Goal: Task Accomplishment & Management: Complete application form

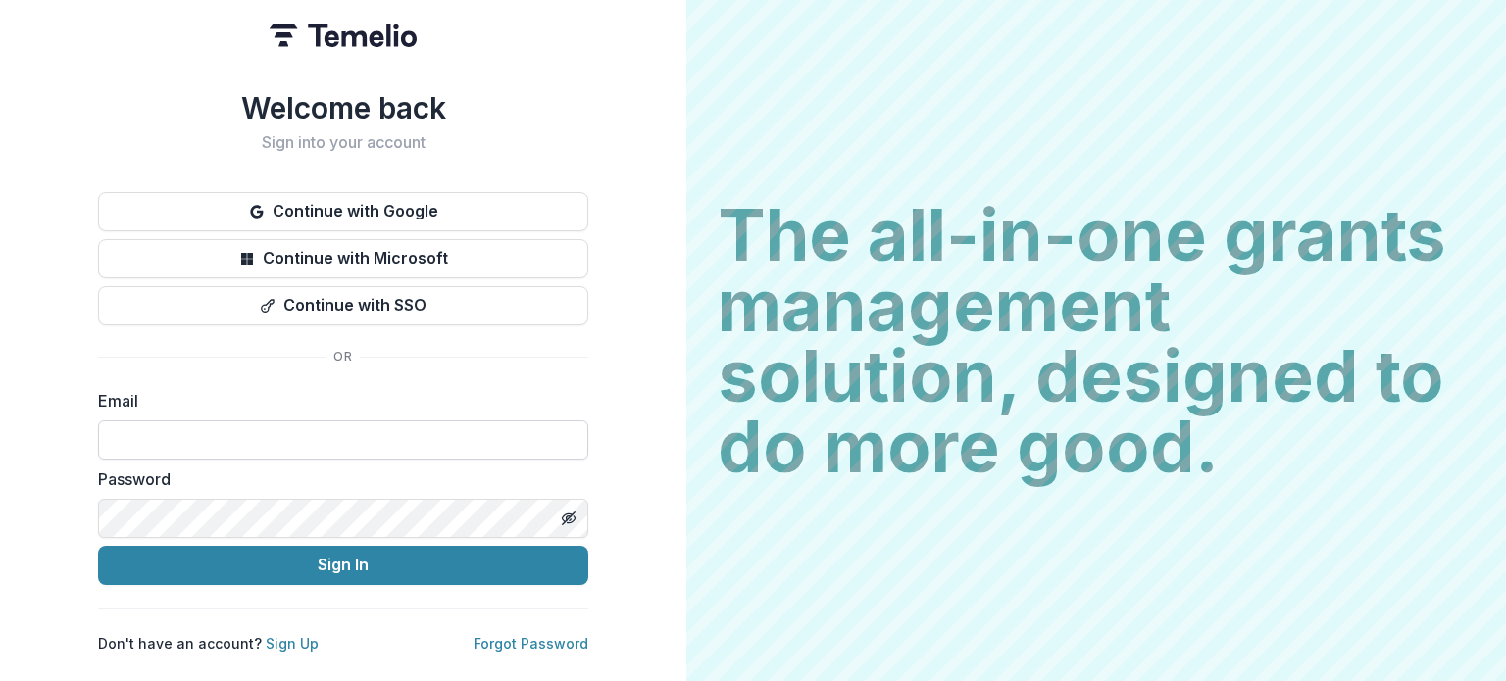
click at [325, 427] on input at bounding box center [343, 439] width 490 height 39
type input "**********"
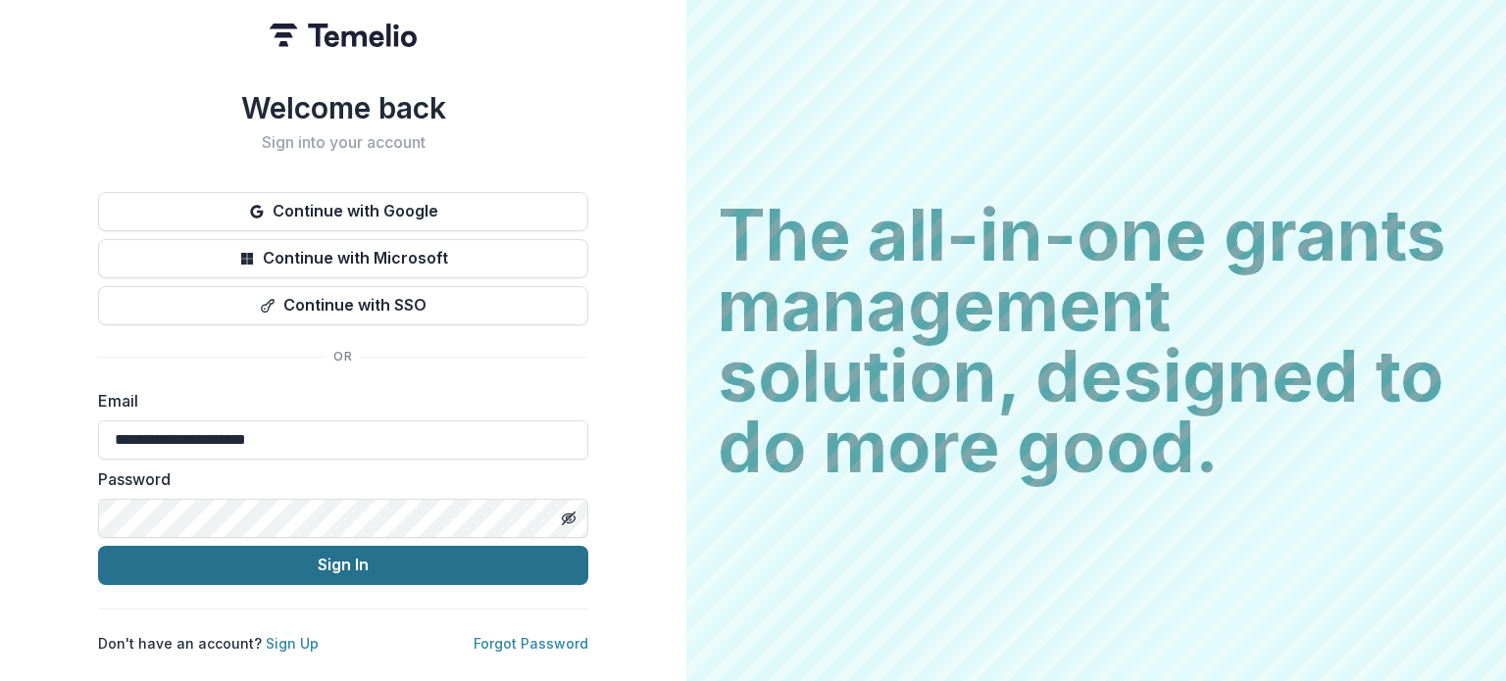
click at [280, 563] on button "Sign In" at bounding box center [343, 565] width 490 height 39
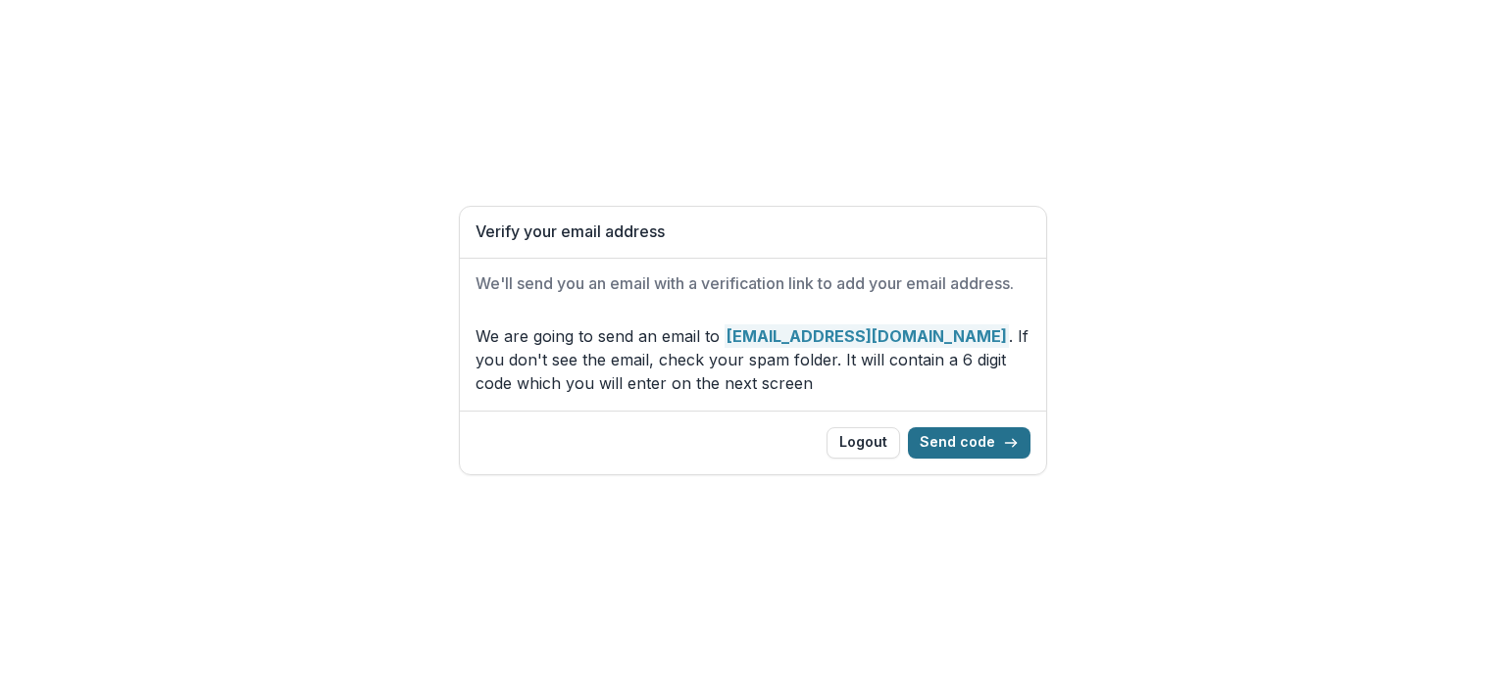
click at [956, 442] on button "Send code" at bounding box center [969, 442] width 123 height 31
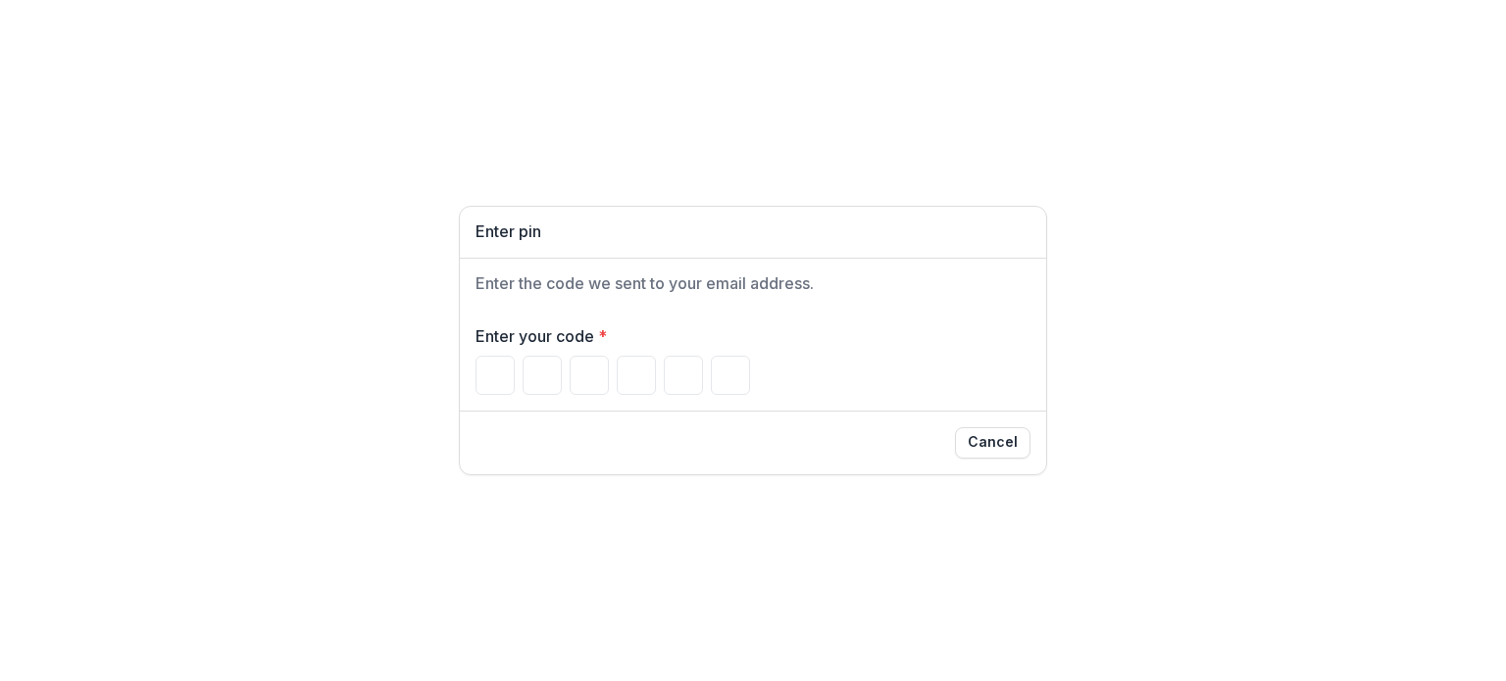
type input "*"
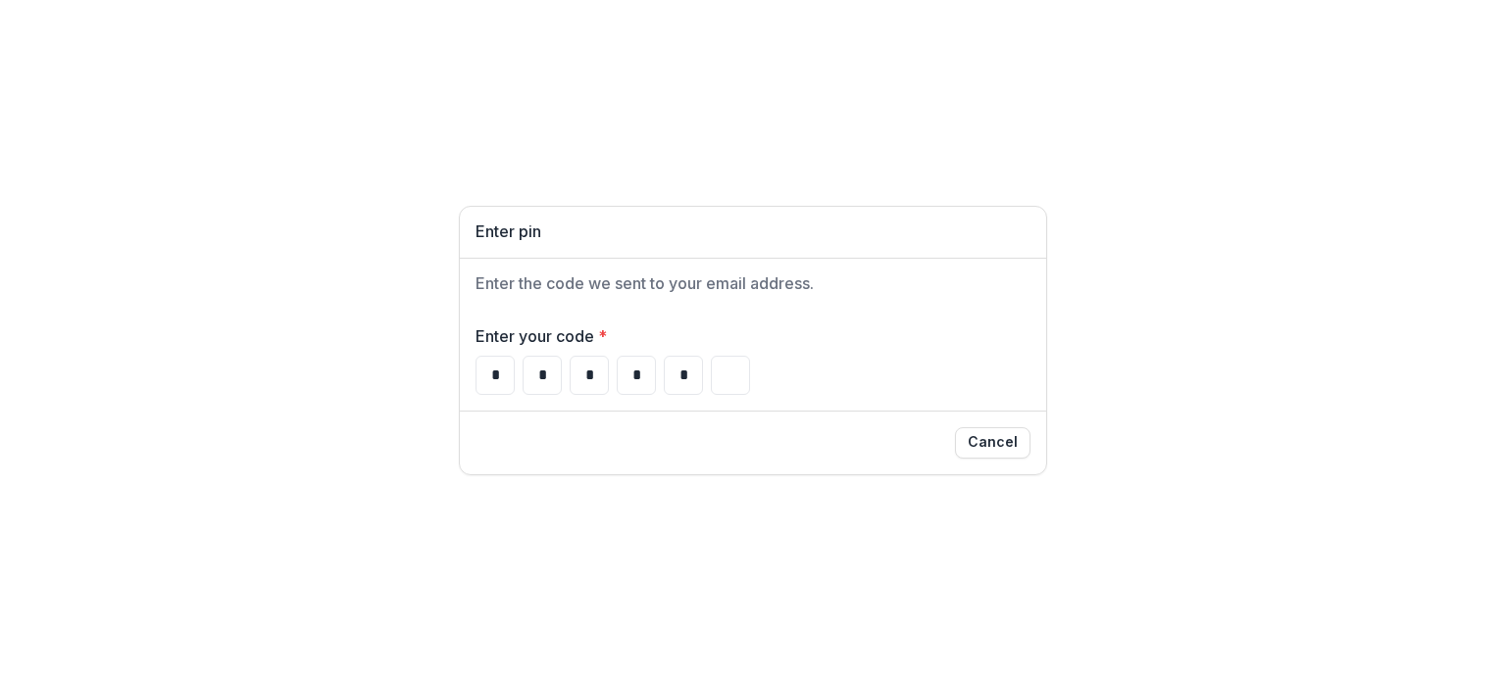
type input "*"
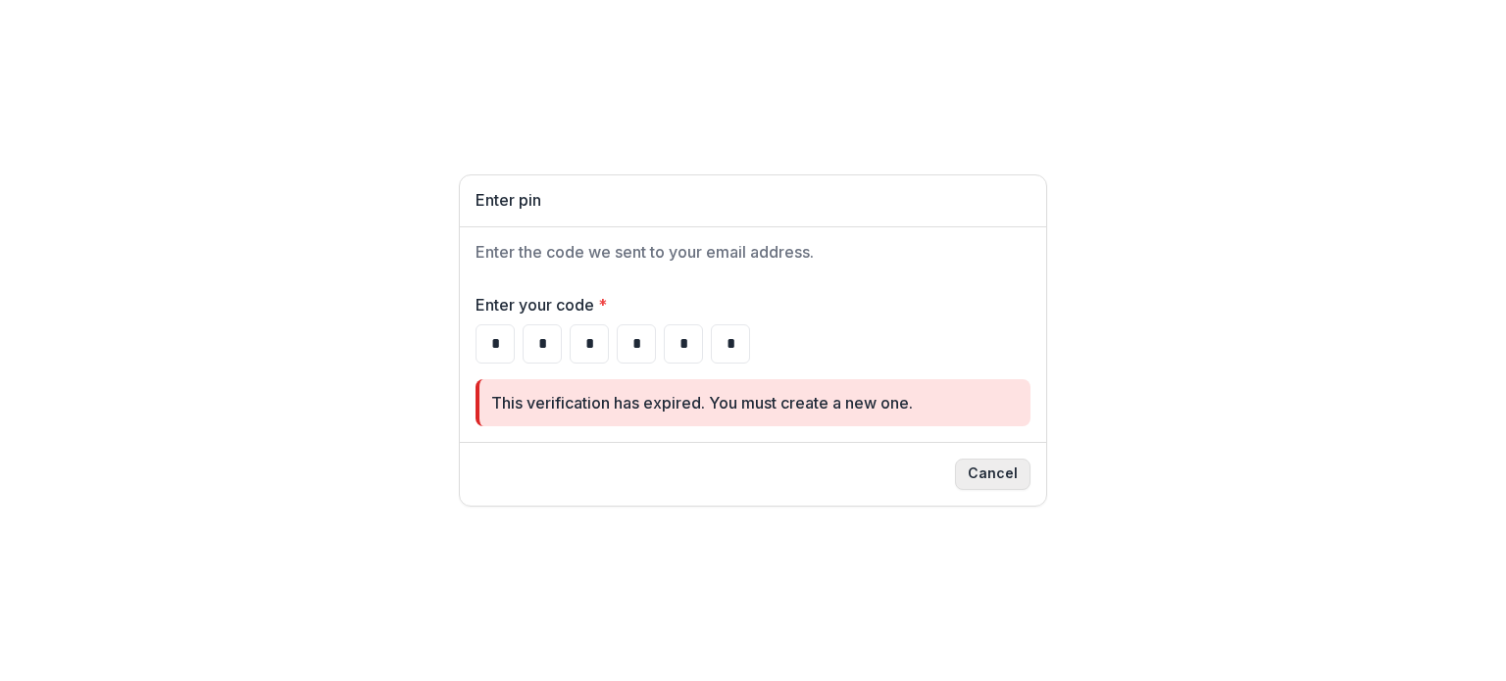
click at [988, 477] on button "Cancel" at bounding box center [992, 474] width 75 height 31
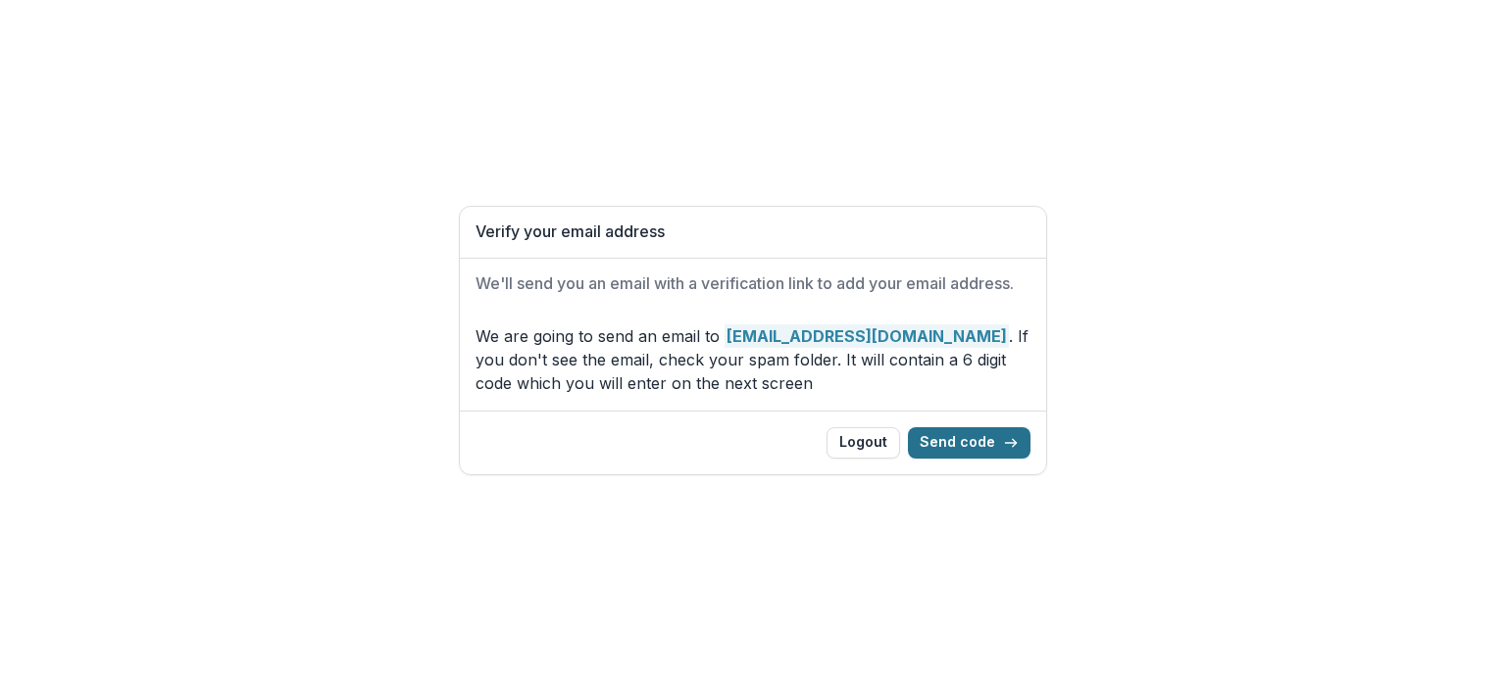
click at [957, 445] on button "Send code" at bounding box center [969, 442] width 123 height 31
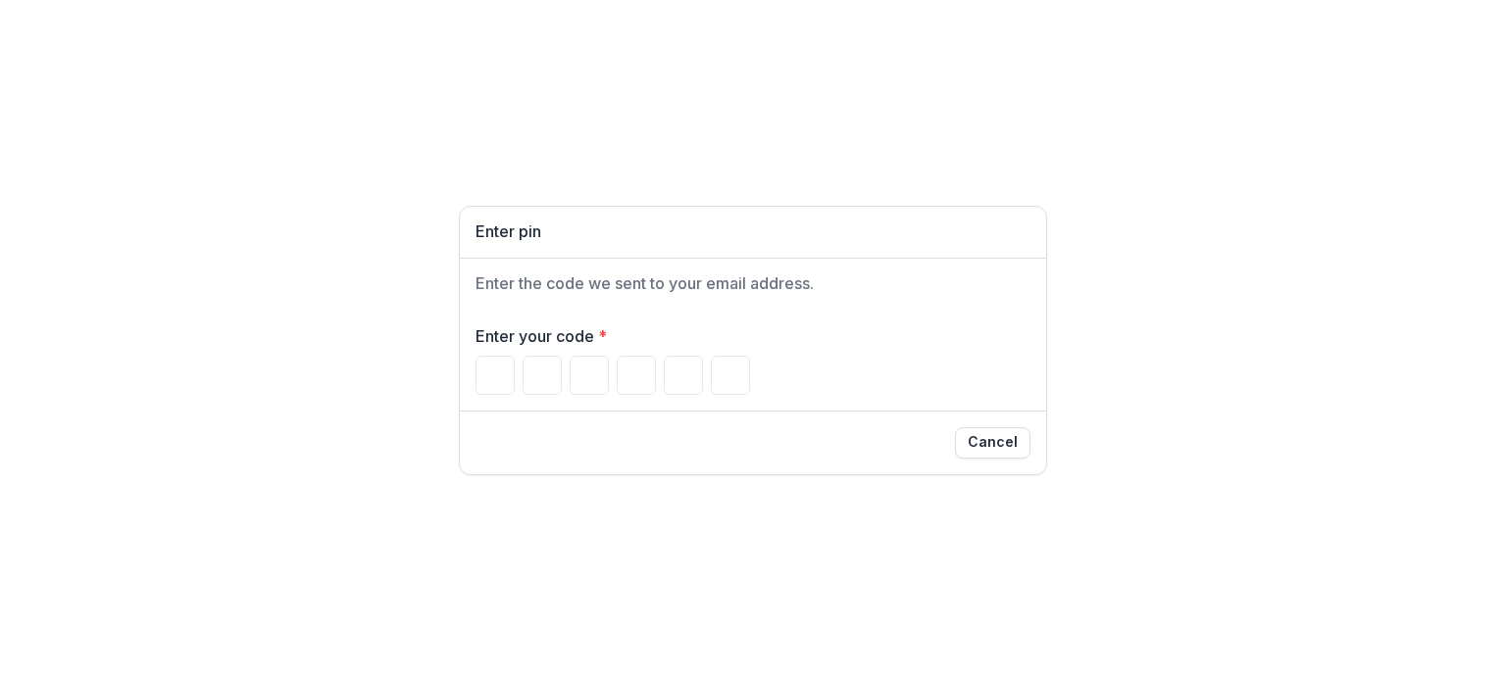
type input "*"
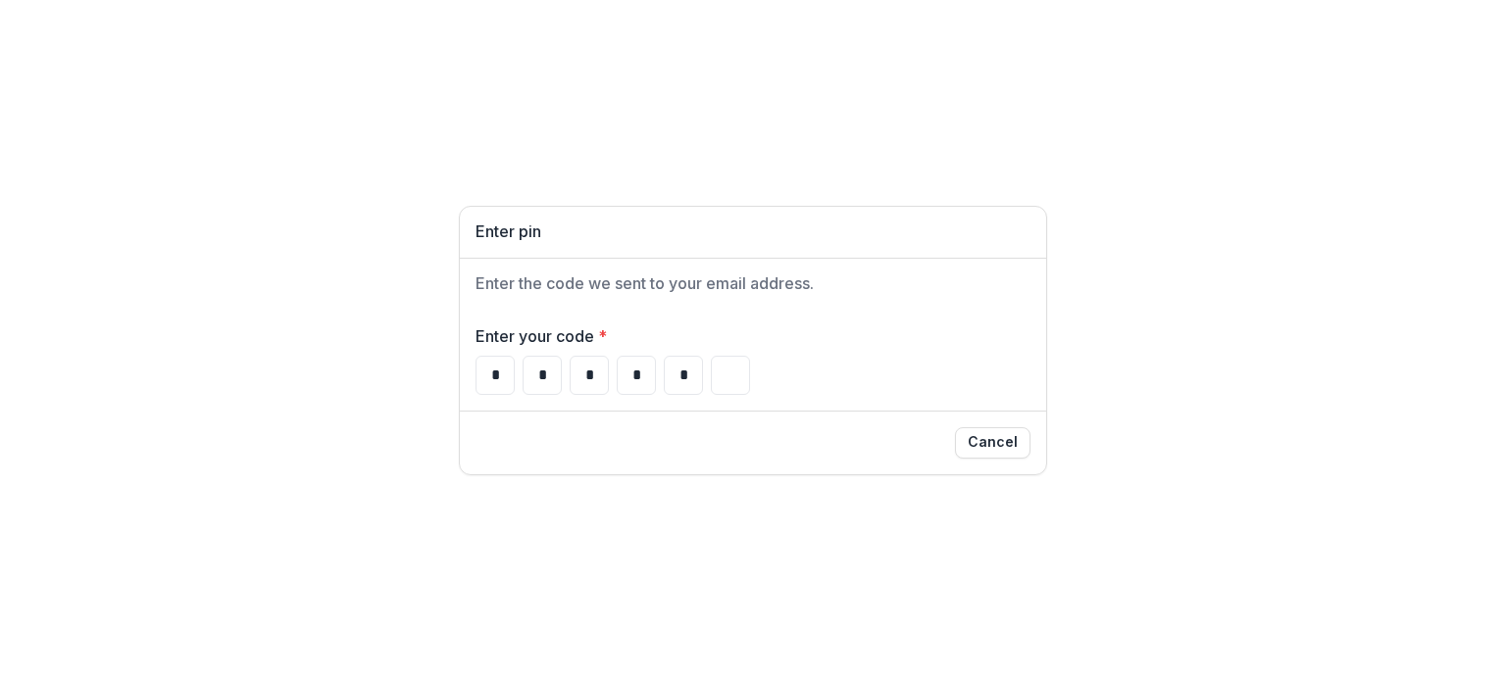
type input "*"
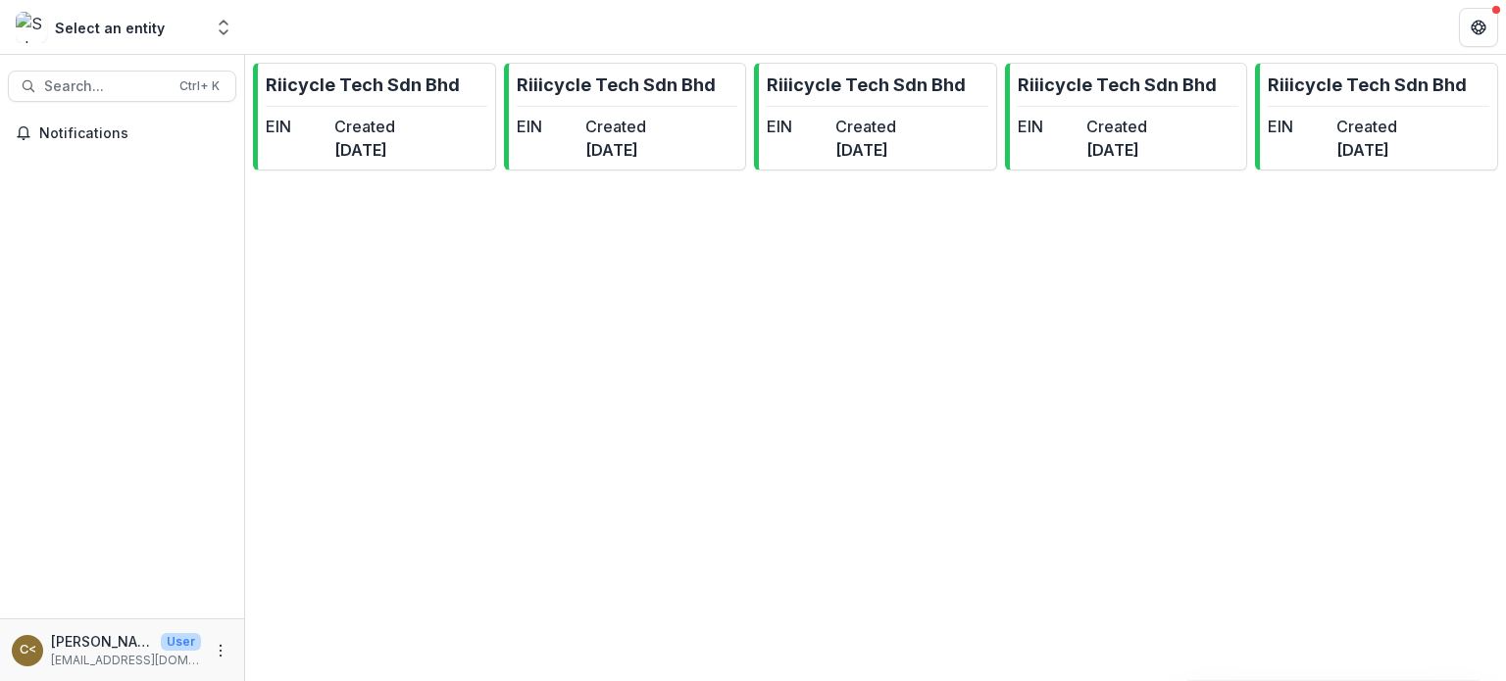
click at [118, 28] on div "Select an entity" at bounding box center [110, 28] width 110 height 21
click at [222, 30] on icon "Open entity switcher" at bounding box center [224, 28] width 20 height 20
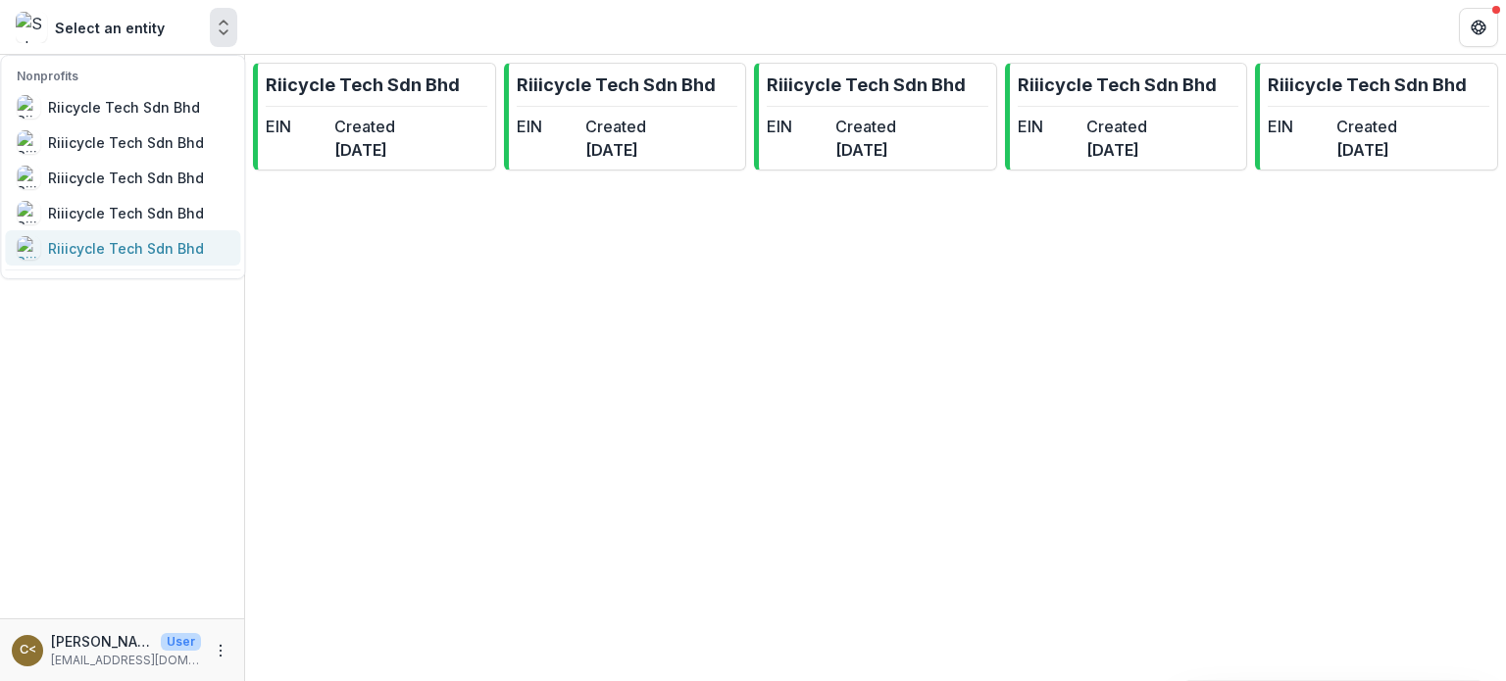
click at [137, 250] on div "Riiicycle Tech Sdn Bhd" at bounding box center [126, 248] width 156 height 21
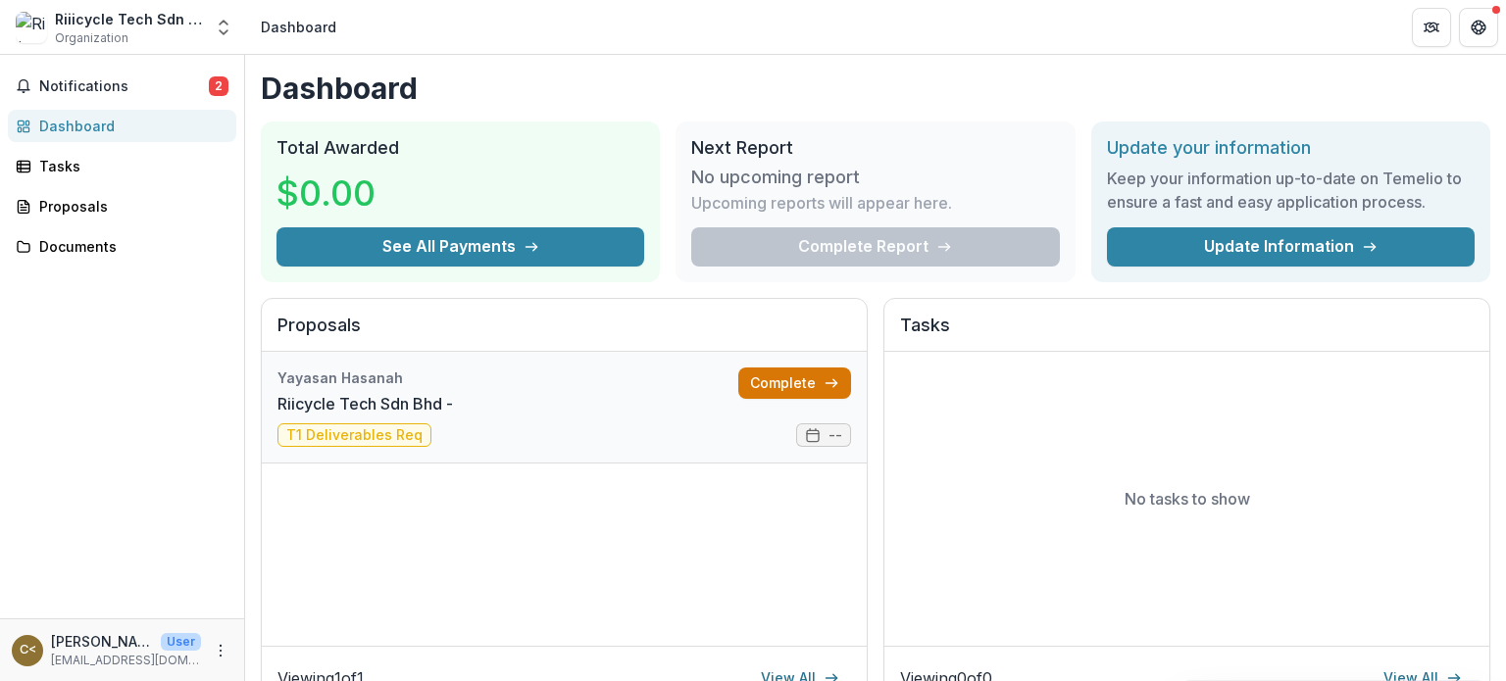
click at [813, 383] on link "Complete" at bounding box center [794, 383] width 113 height 31
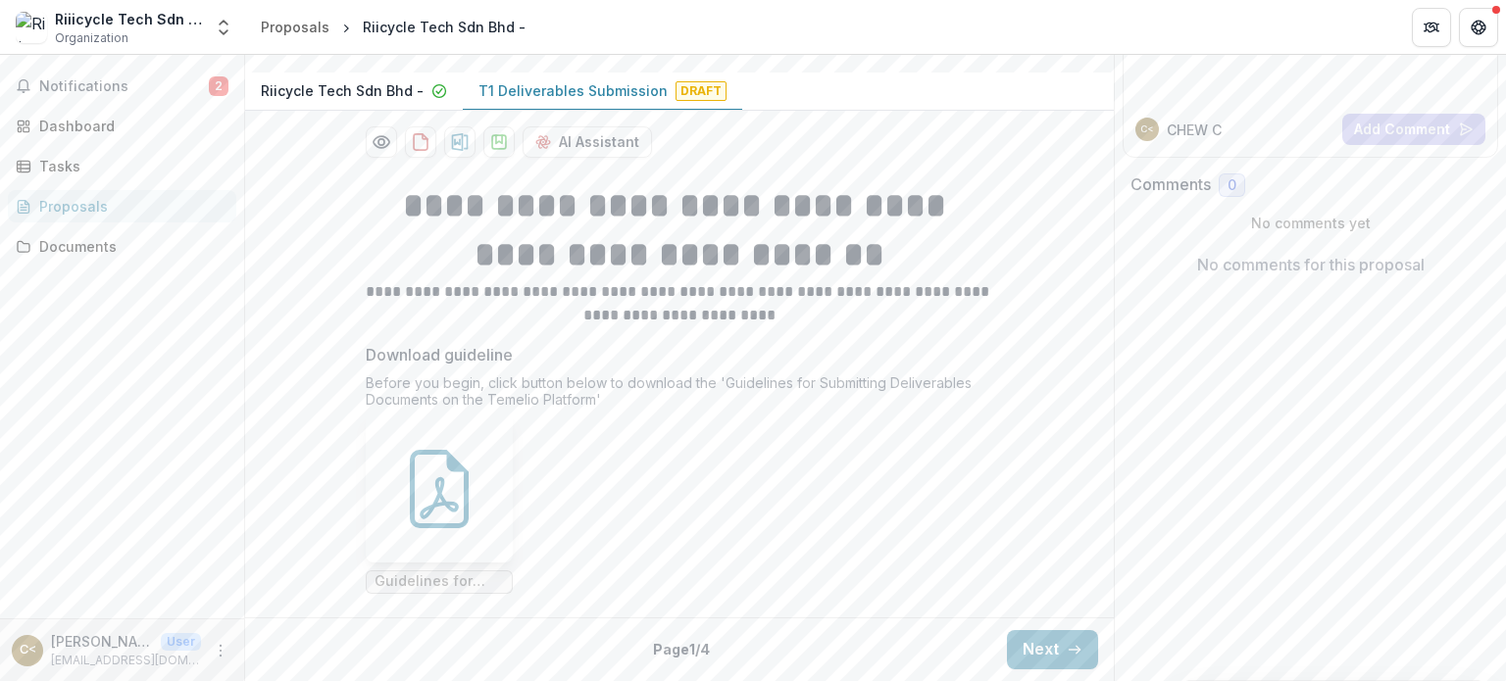
scroll to position [314, 0]
click at [1042, 659] on button "Next" at bounding box center [1052, 649] width 91 height 39
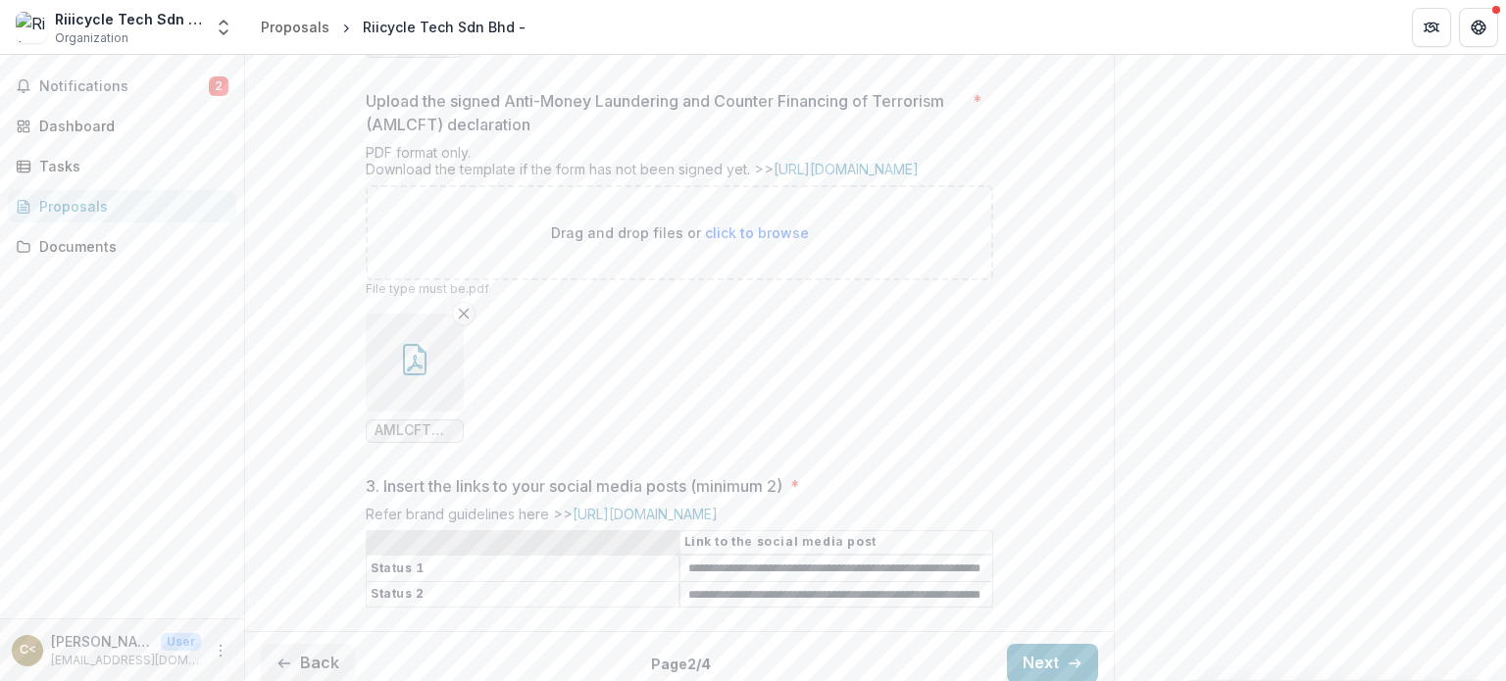
scroll to position [955, 0]
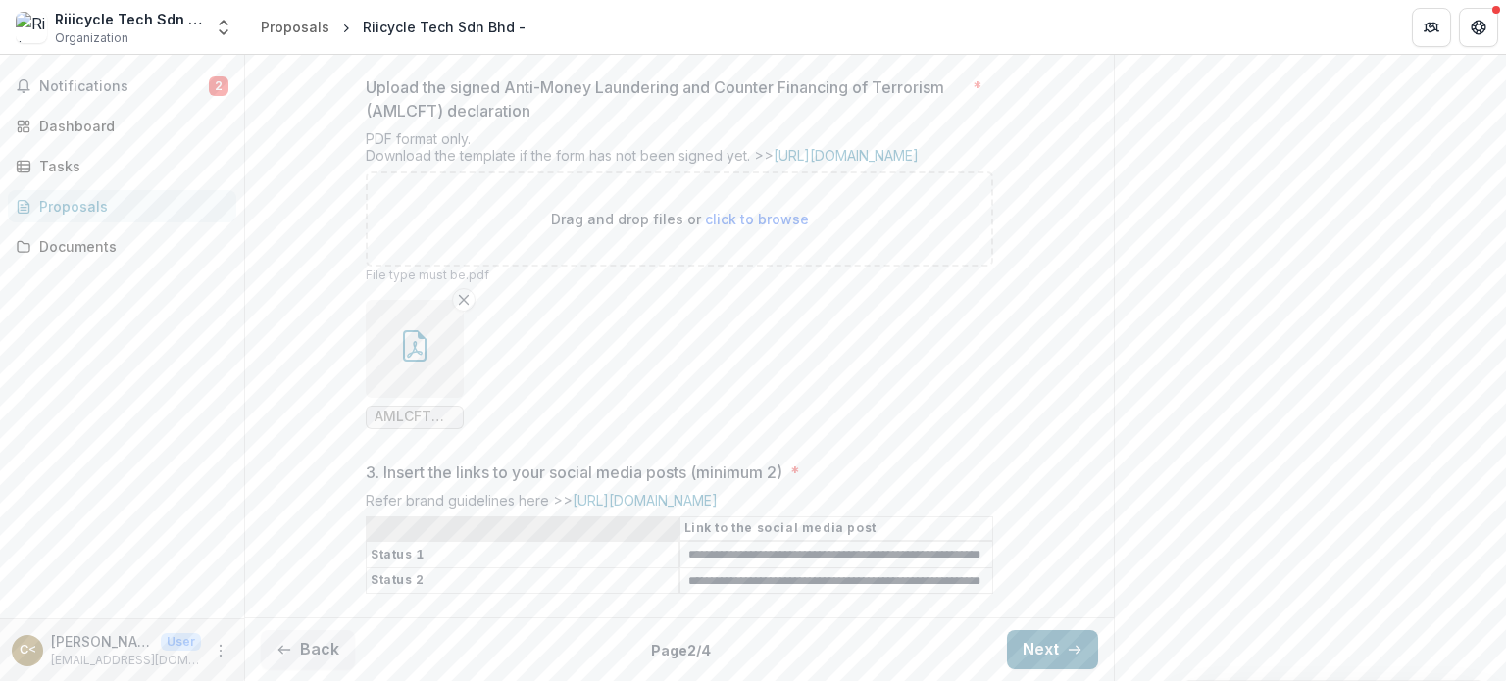
click at [1041, 653] on button "Next" at bounding box center [1052, 649] width 91 height 39
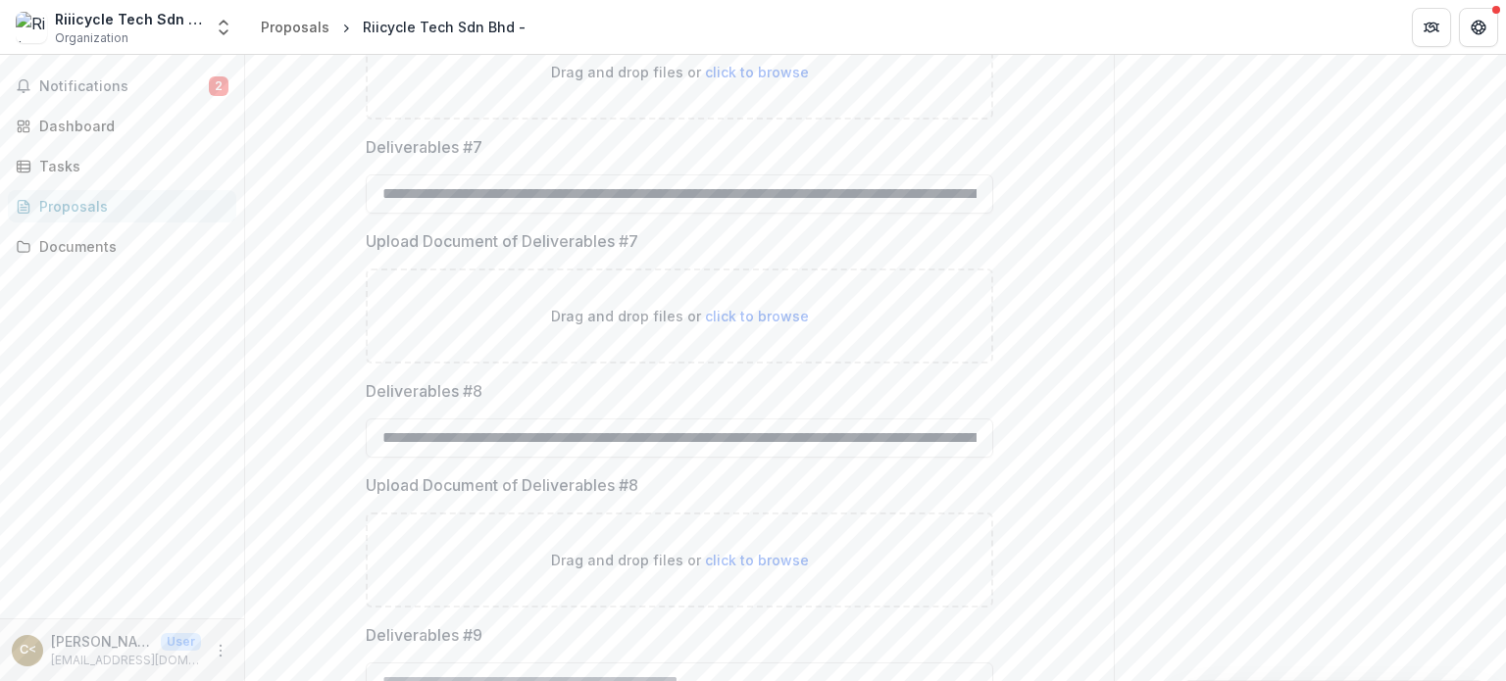
scroll to position [1249, 0]
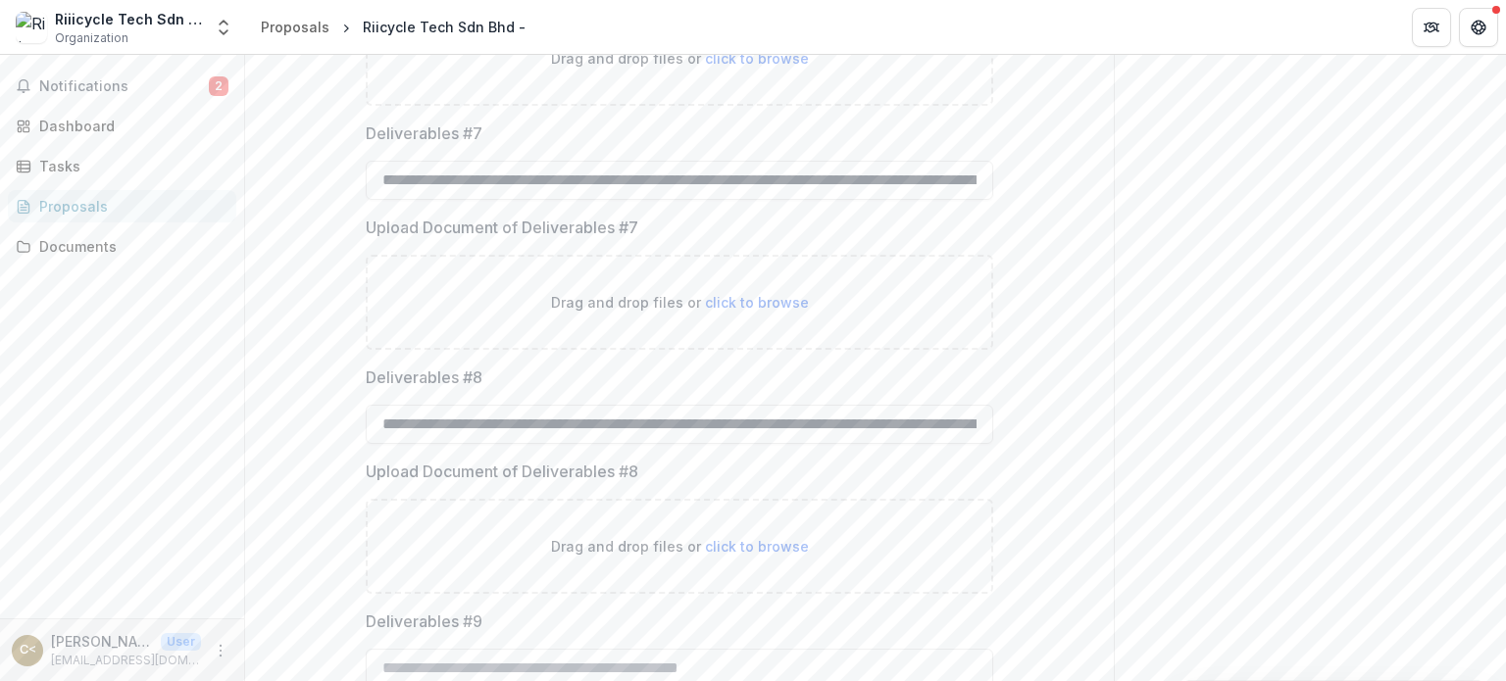
click at [780, 311] on span "click to browse" at bounding box center [757, 302] width 104 height 17
click at [863, 389] on label "Deliverables #8" at bounding box center [674, 378] width 616 height 24
click at [863, 444] on input "**********" at bounding box center [679, 424] width 627 height 39
click at [1019, 494] on div "**********" at bounding box center [679, 120] width 868 height 1954
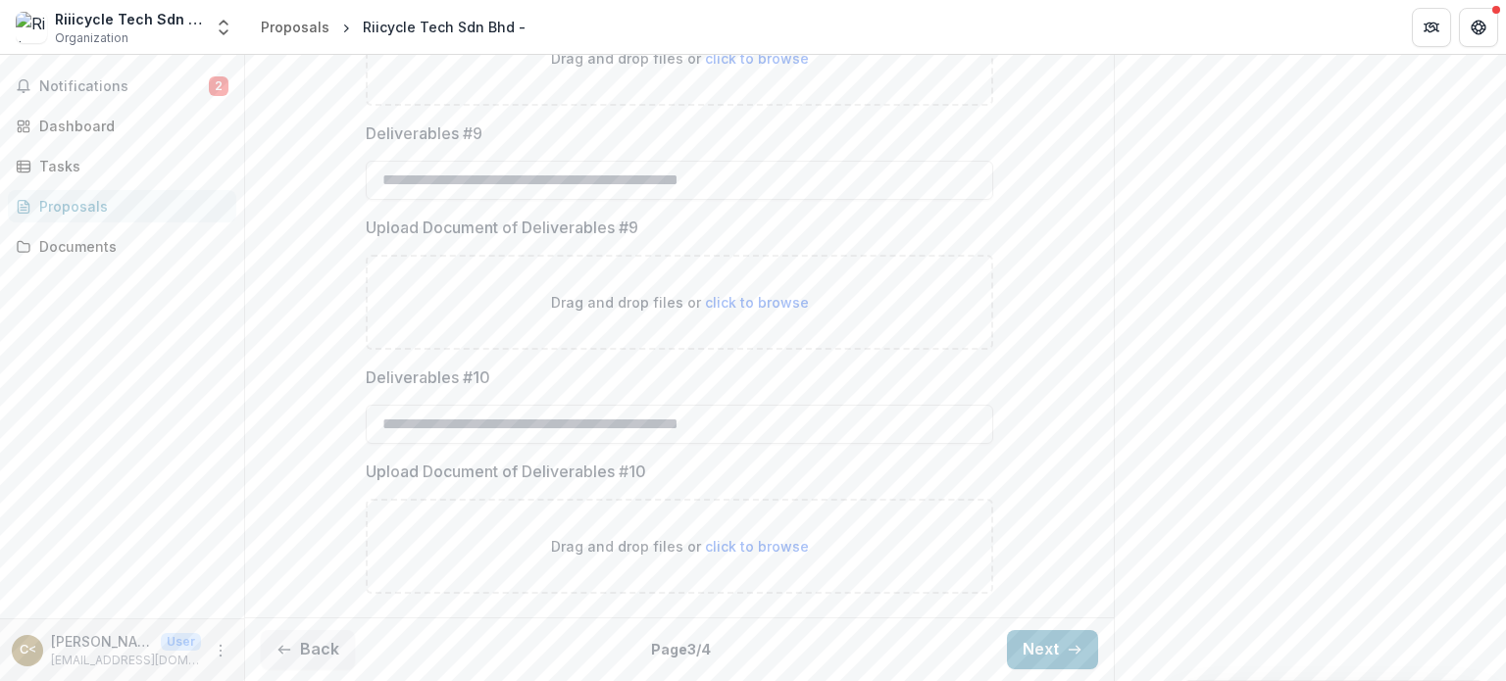
scroll to position [1818, 0]
click at [1045, 643] on button "Next" at bounding box center [1052, 649] width 91 height 39
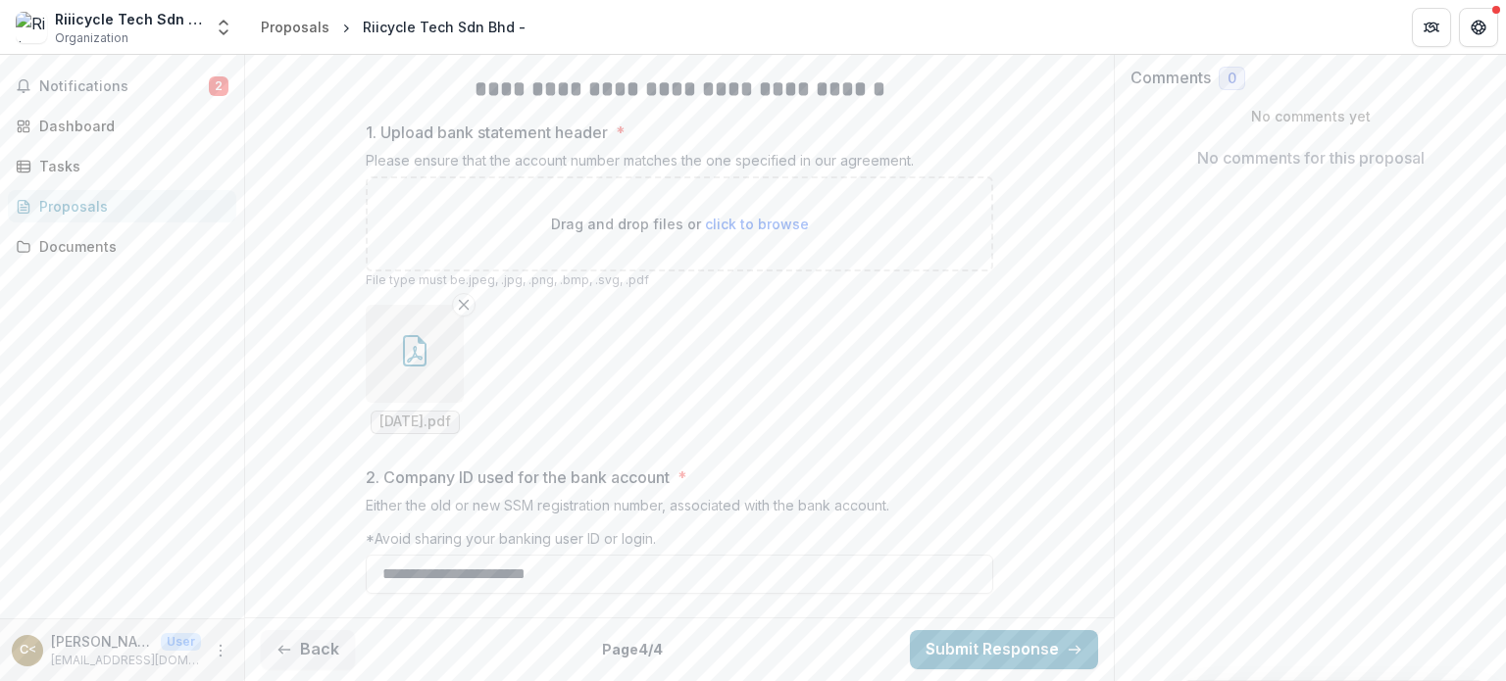
scroll to position [419, 0]
click at [321, 652] on button "Back" at bounding box center [308, 649] width 94 height 39
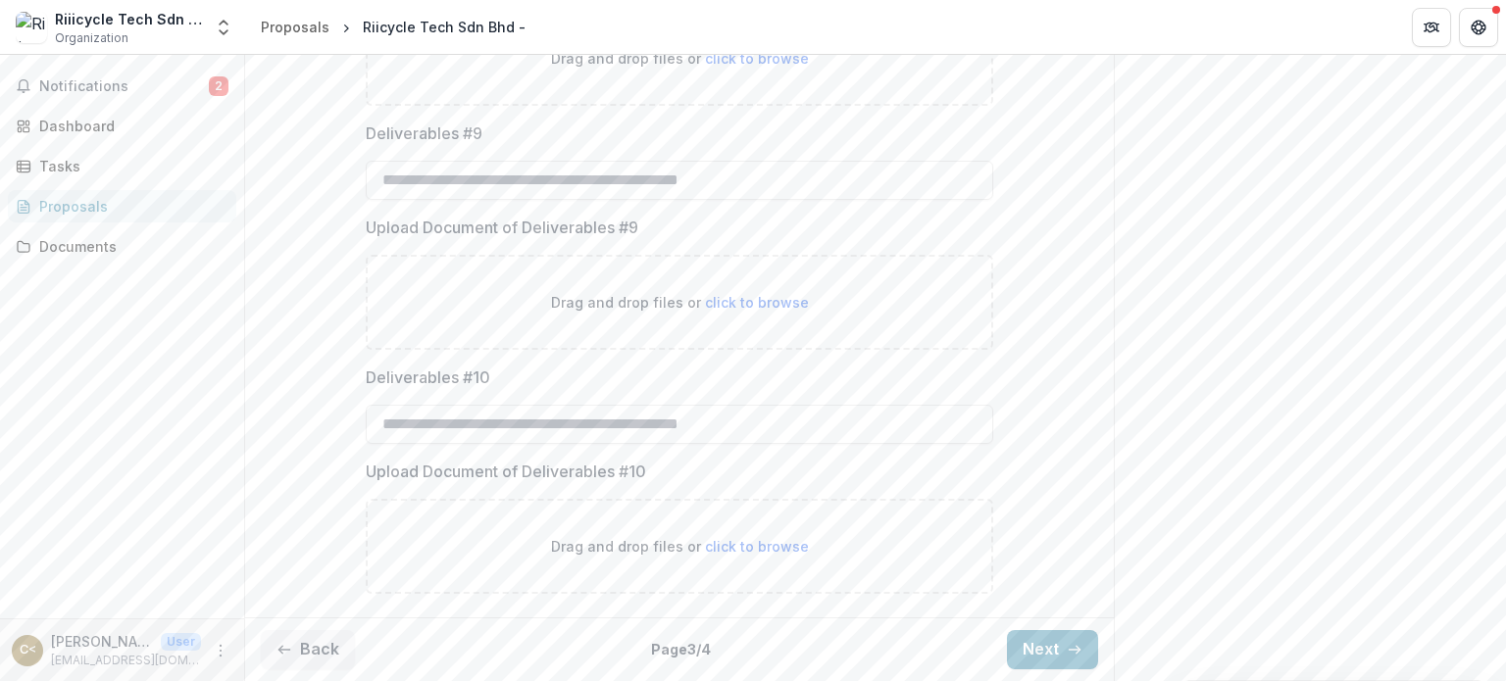
scroll to position [1818, 0]
click at [1039, 634] on button "Next" at bounding box center [1052, 649] width 91 height 39
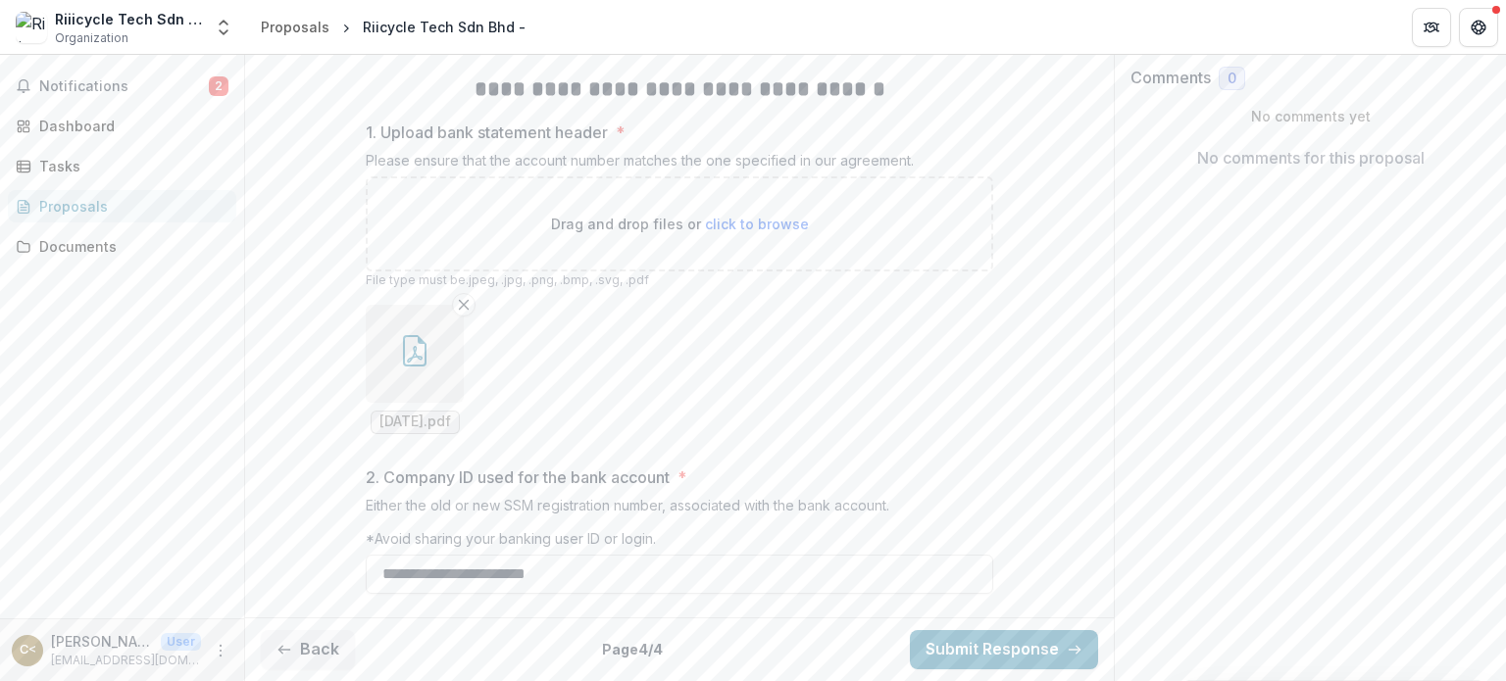
scroll to position [420, 0]
click at [320, 662] on button "Back" at bounding box center [308, 649] width 94 height 39
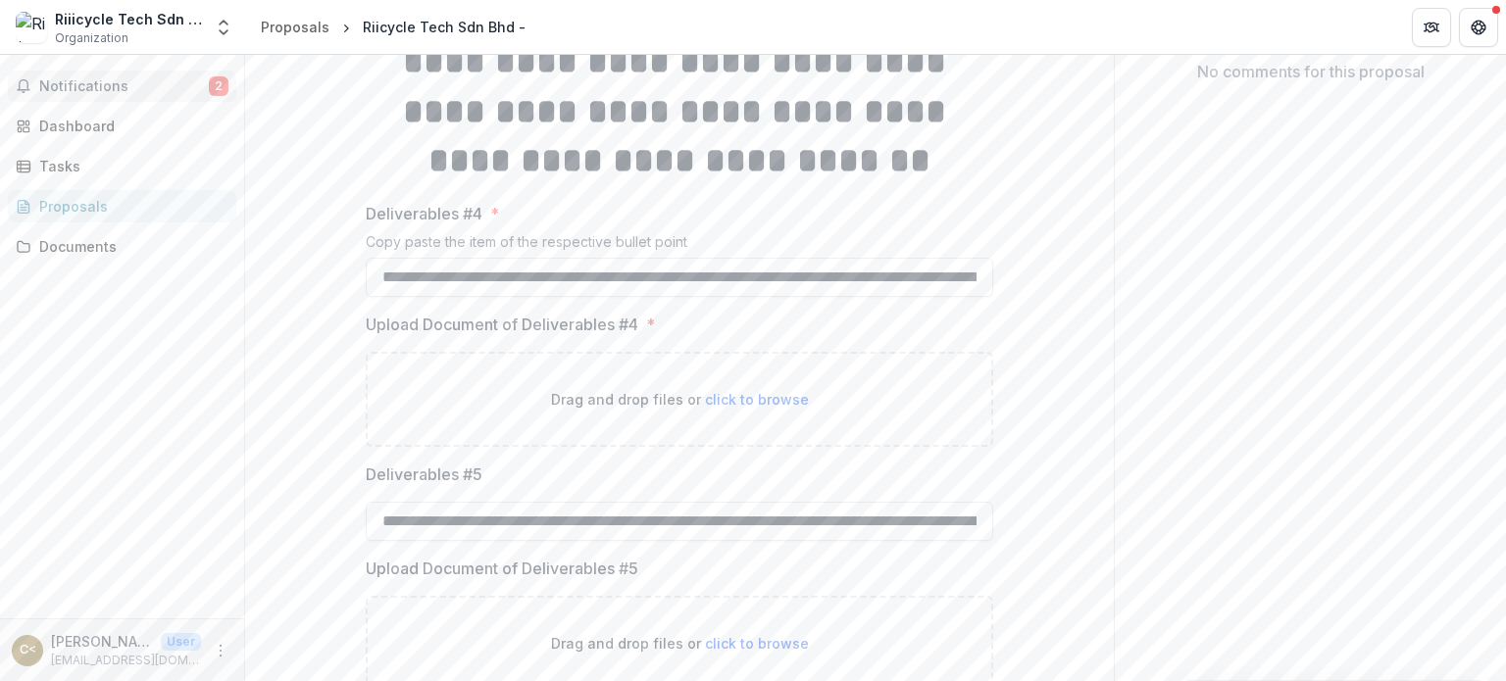
click at [119, 89] on span "Notifications" at bounding box center [124, 86] width 170 height 17
click at [95, 388] on div "Notifications 2 Unread 2 Archived H HSEF created submission Riicycle Tech Sdn B…" at bounding box center [122, 337] width 244 height 564
click at [856, 186] on h1 "**********" at bounding box center [679, 87] width 627 height 198
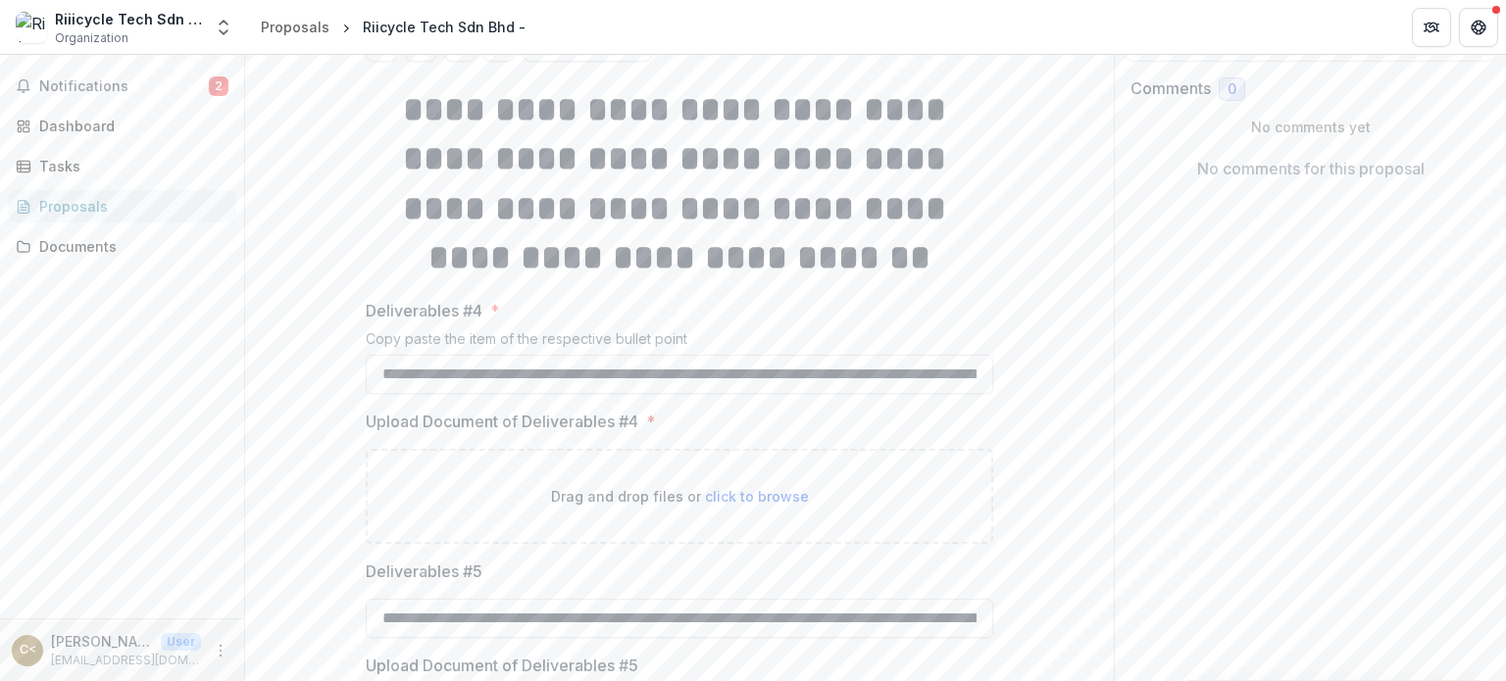
scroll to position [321, 0]
